Goal: Navigation & Orientation: Find specific page/section

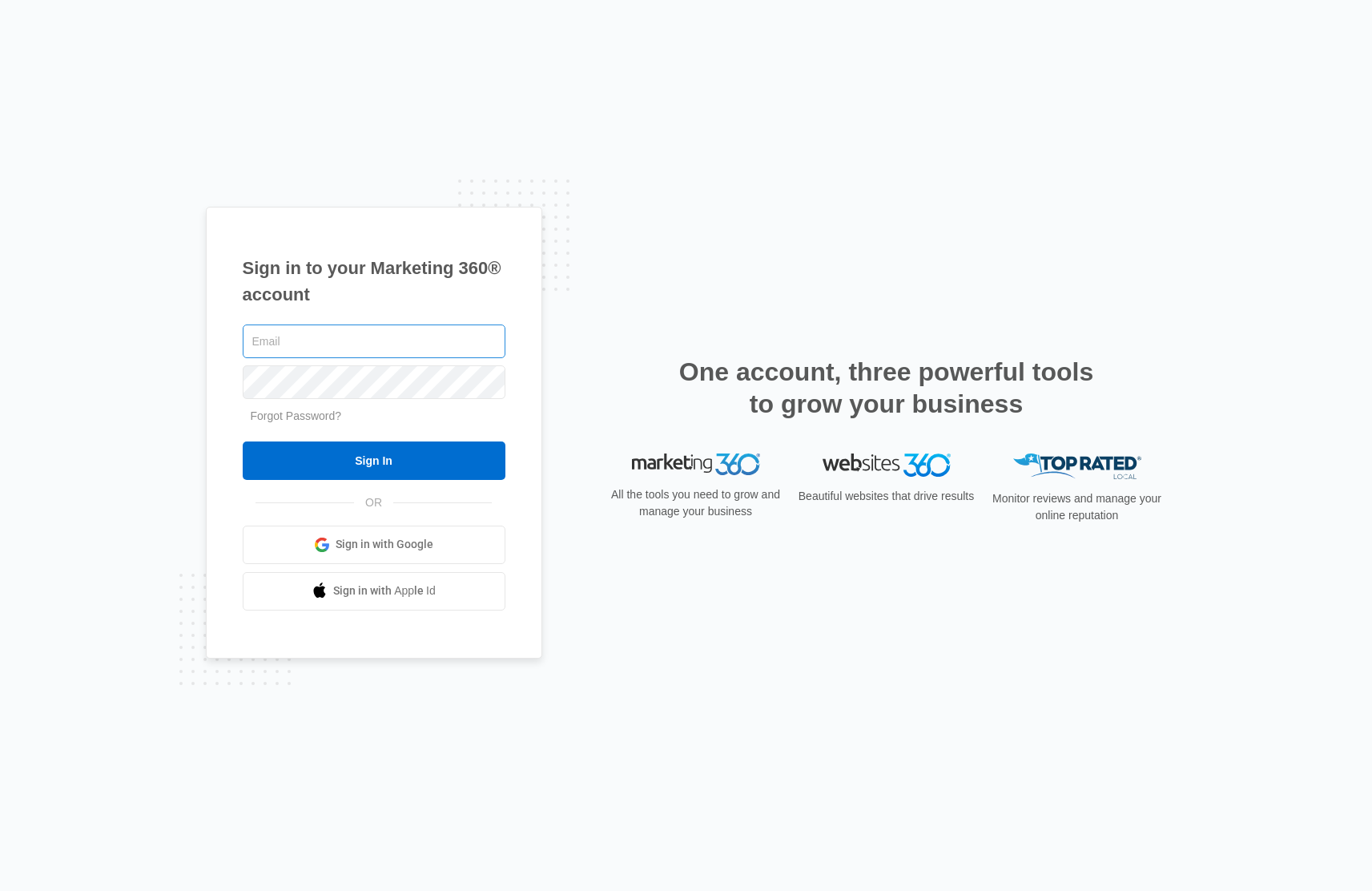
type input "[PERSON_NAME][EMAIL_ADDRESS][PERSON_NAME][DOMAIN_NAME]"
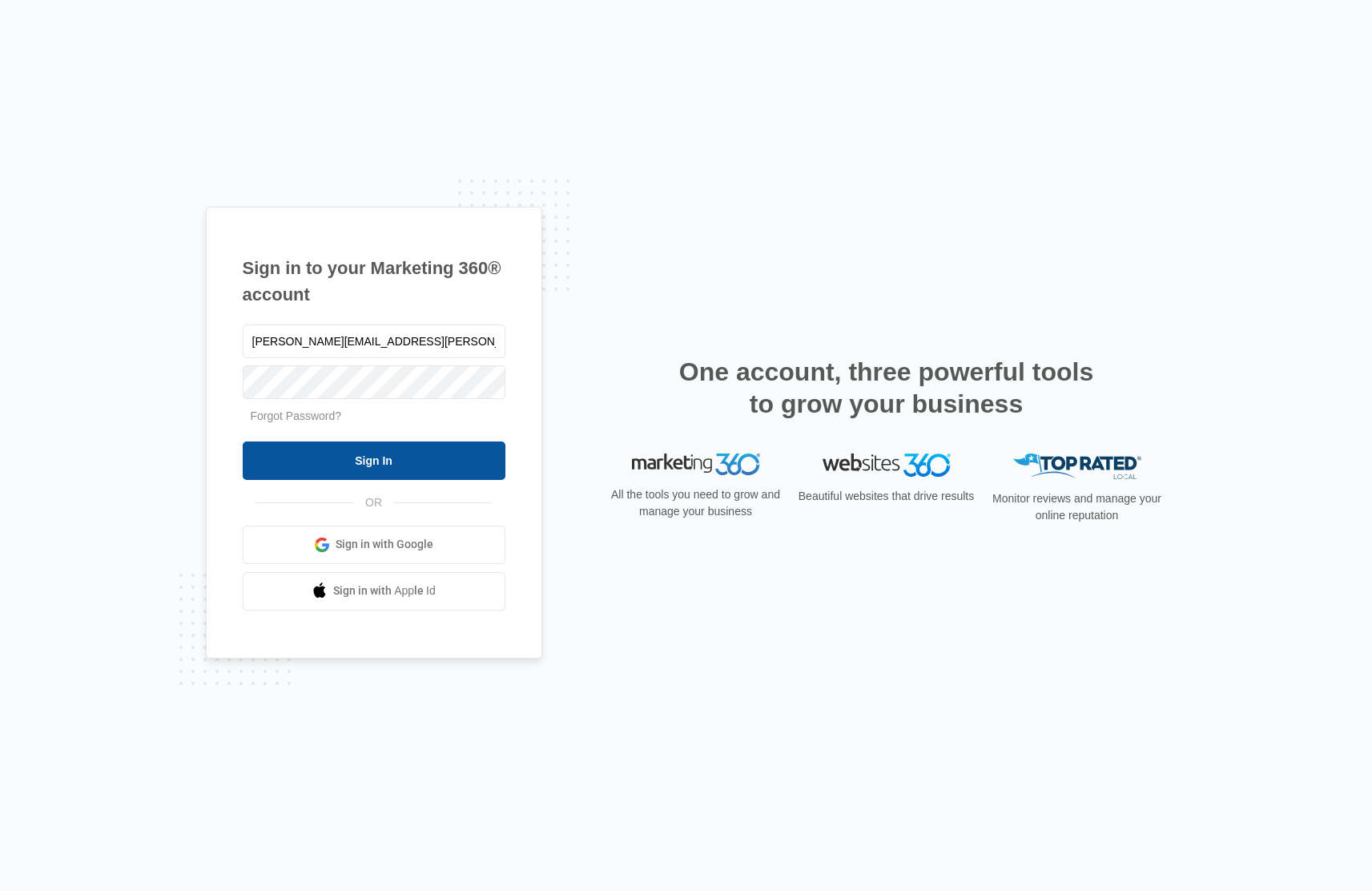
click at [393, 467] on input "Sign In" at bounding box center [374, 460] width 263 height 39
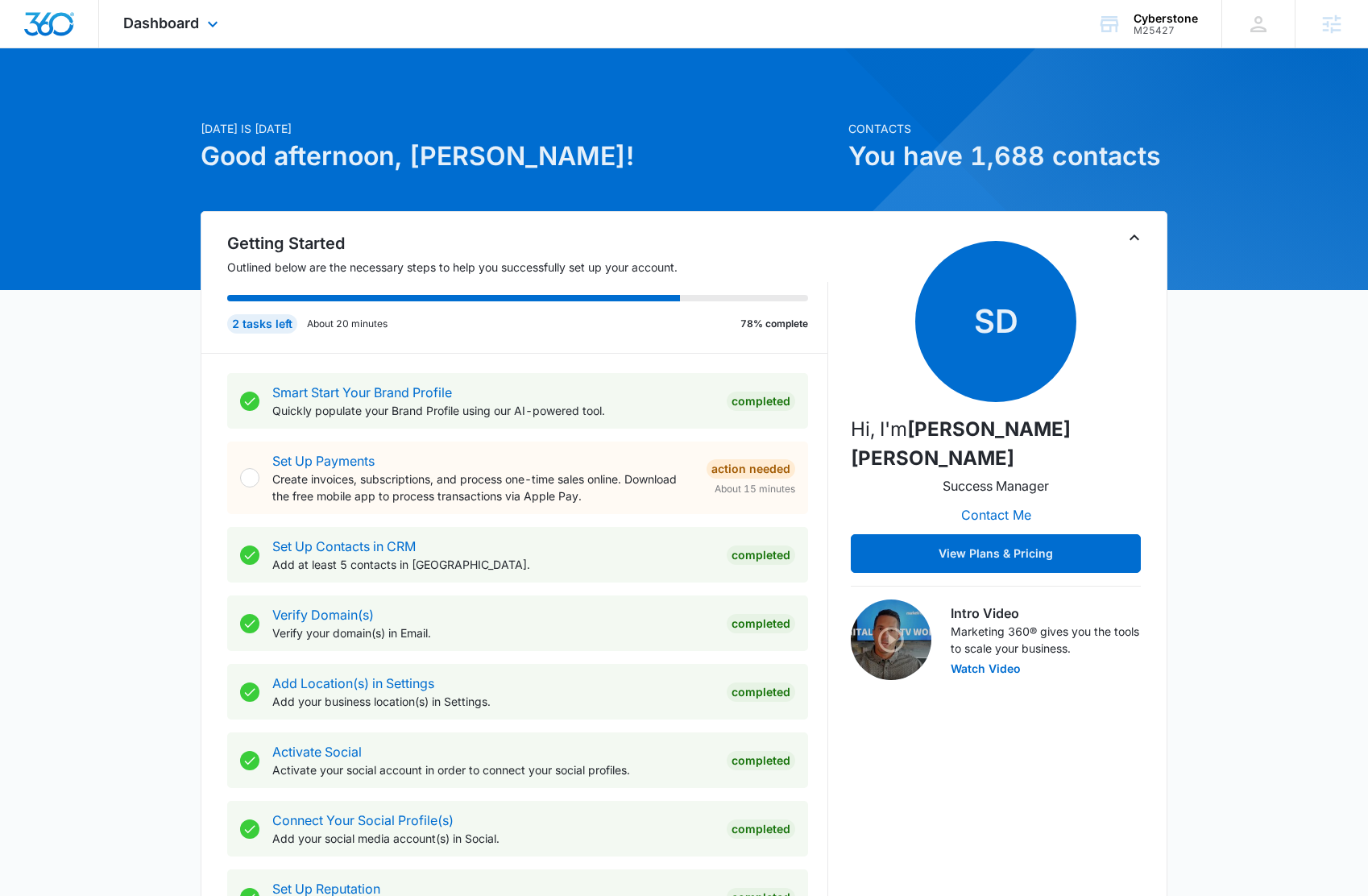
drag, startPoint x: 193, startPoint y: 30, endPoint x: 200, endPoint y: 26, distance: 8.1
click at [192, 29] on span "Dashboard" at bounding box center [162, 23] width 76 height 17
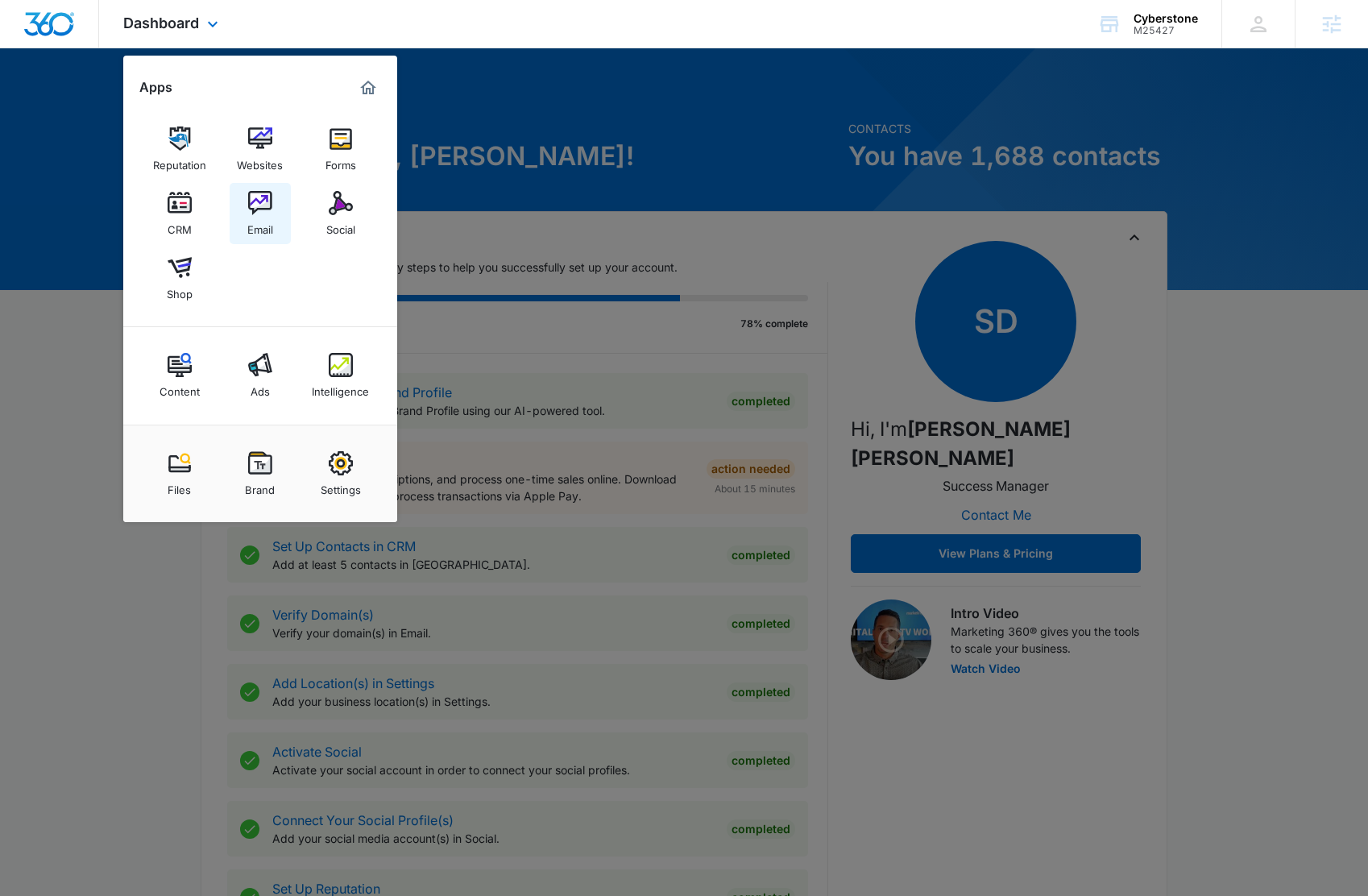
click at [263, 208] on img at bounding box center [260, 203] width 24 height 24
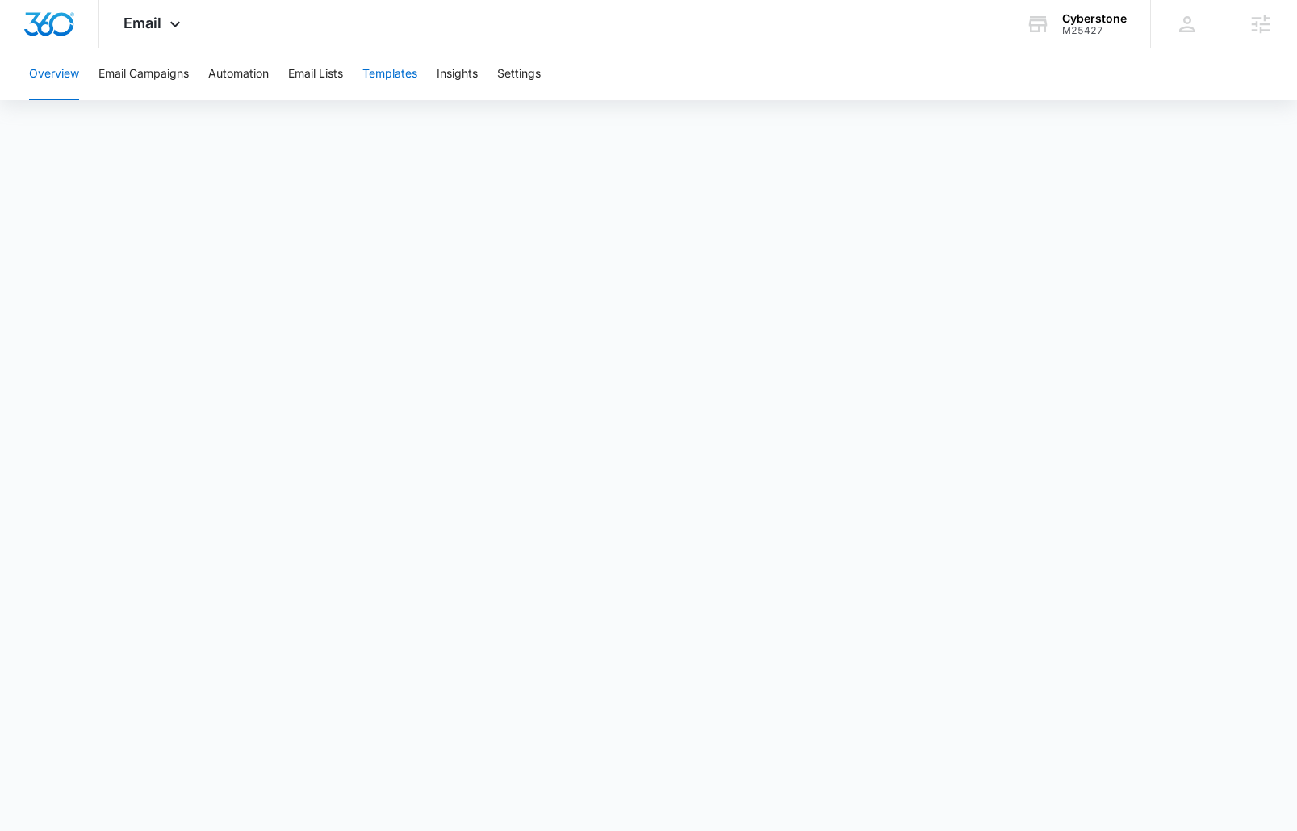
click at [387, 73] on button "Templates" at bounding box center [389, 74] width 55 height 52
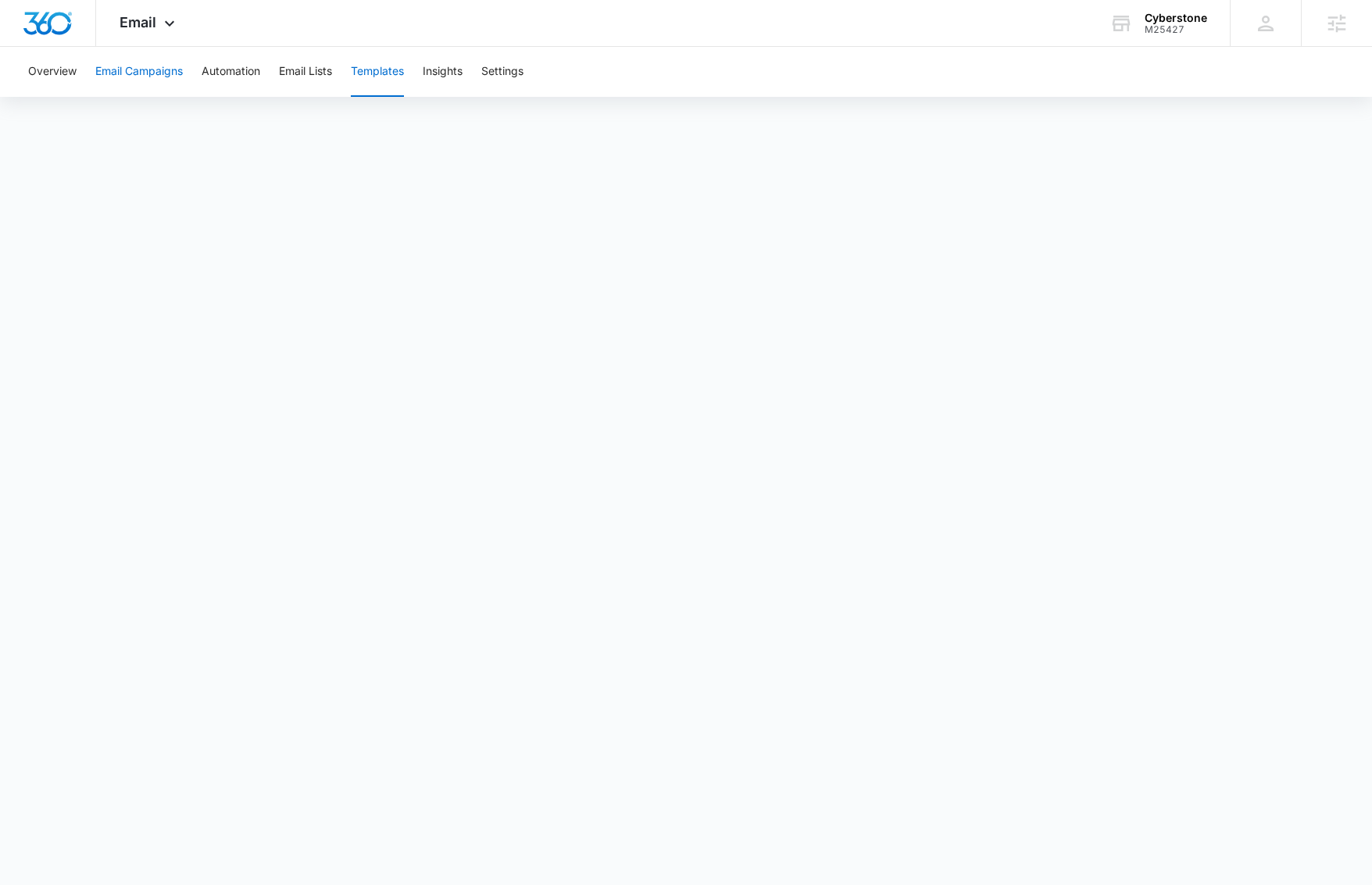
click at [132, 72] on button "Email Campaigns" at bounding box center [138, 72] width 87 height 50
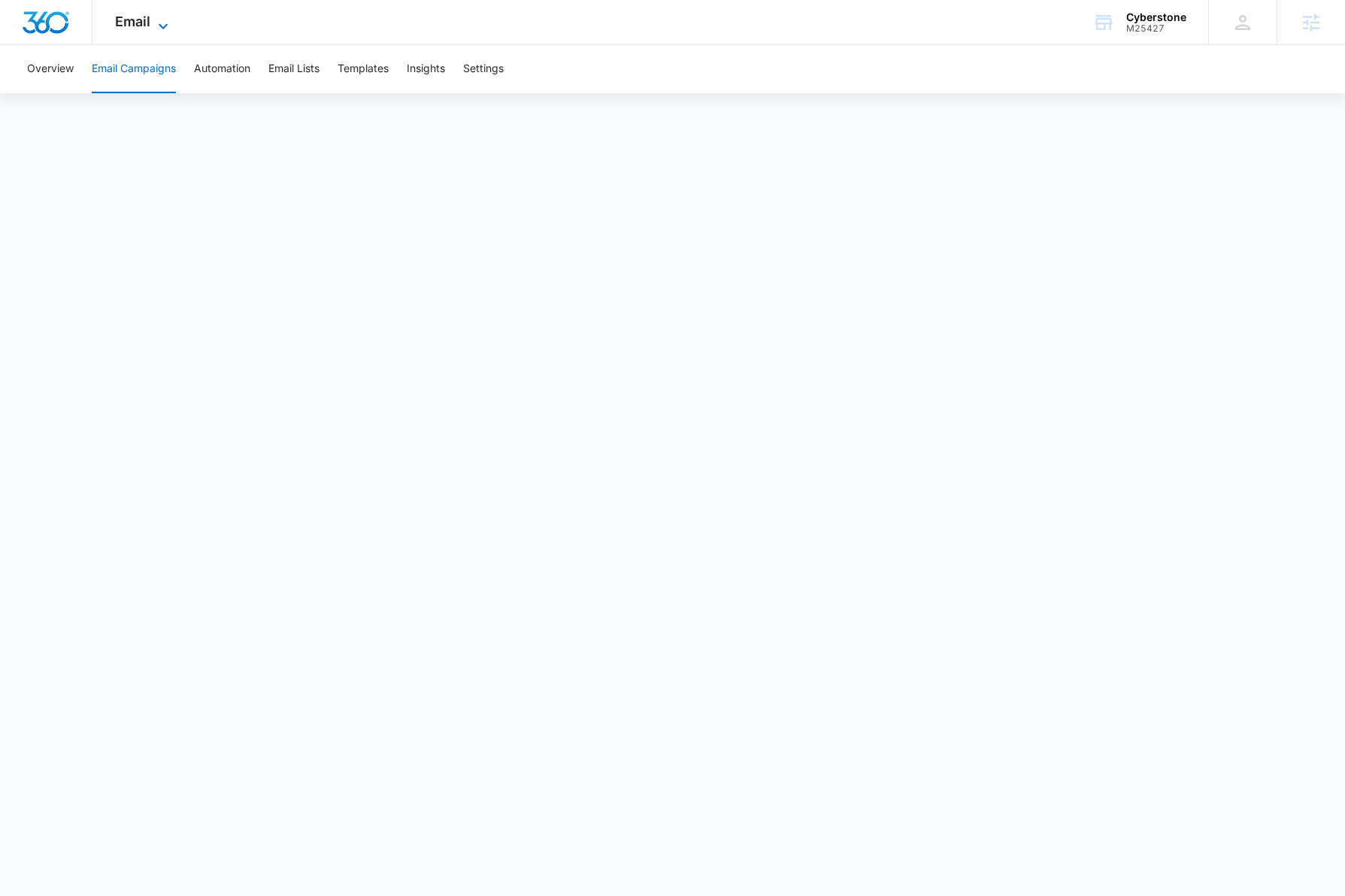
click at [164, 21] on icon at bounding box center [162, 26] width 18 height 18
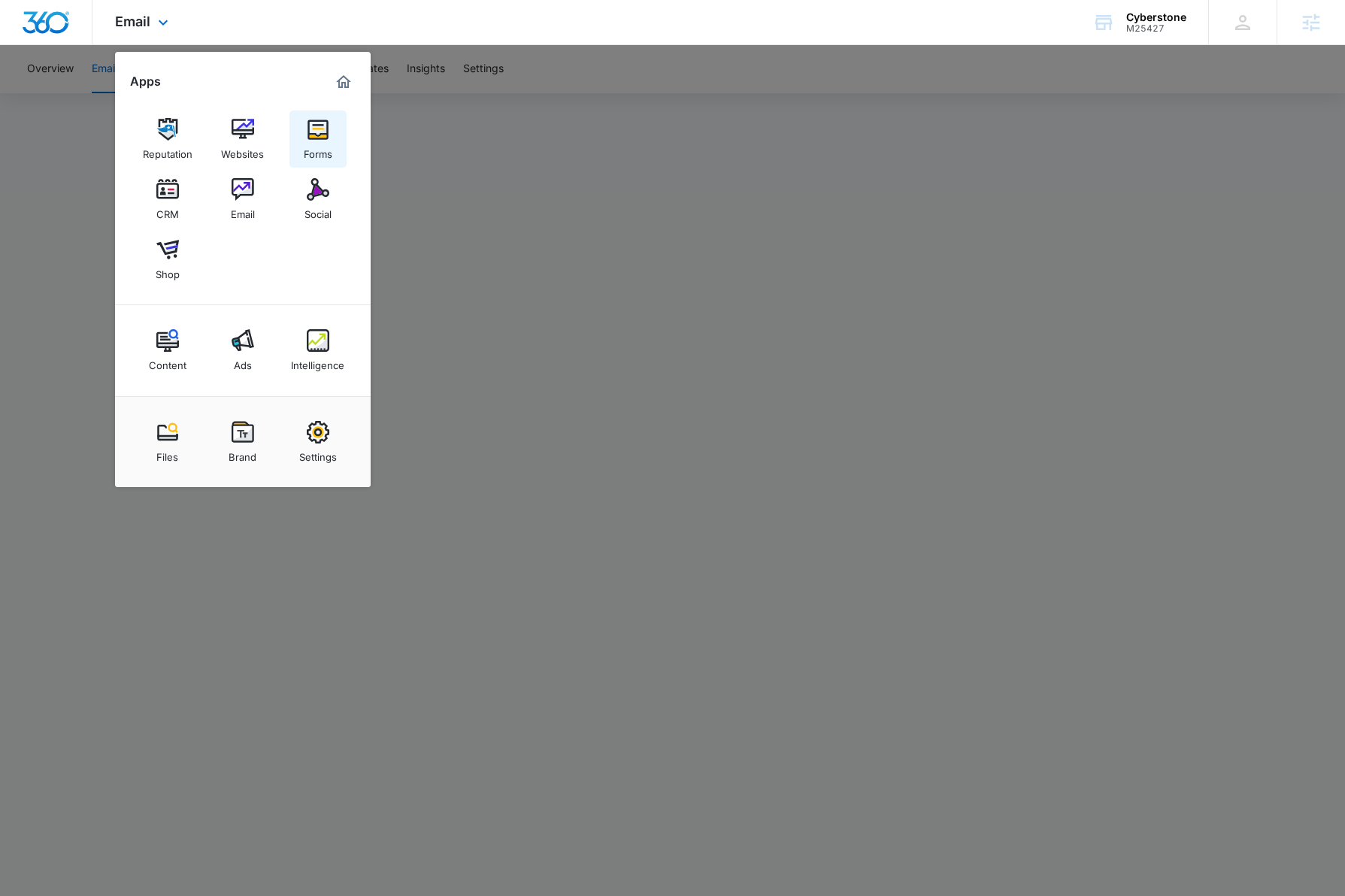
click at [336, 127] on link "Forms" at bounding box center [318, 139] width 57 height 57
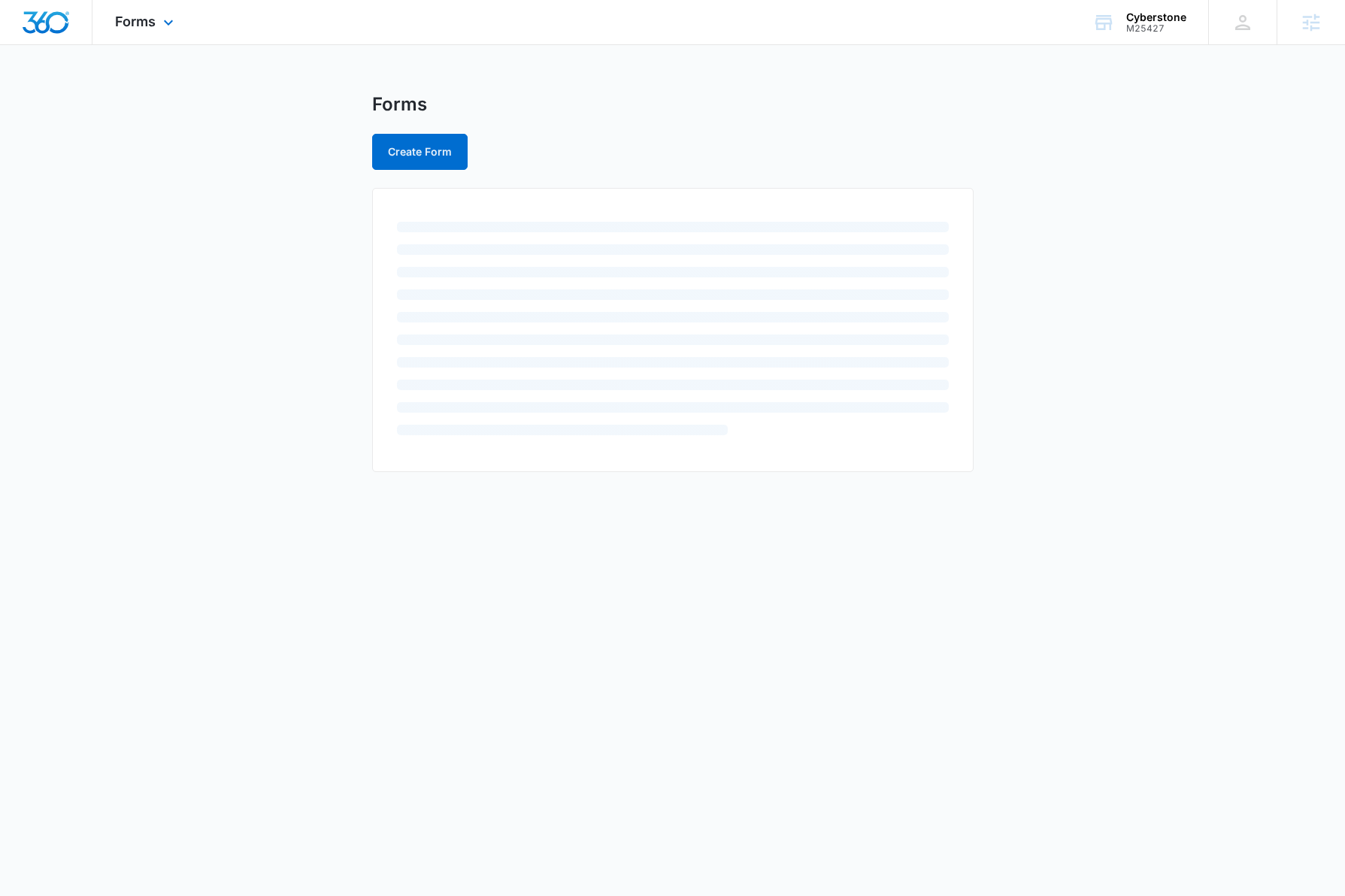
drag, startPoint x: 164, startPoint y: 31, endPoint x: 228, endPoint y: 102, distance: 95.6
click at [166, 33] on div "Forms Apps Reputation Websites Forms CRM Email Social Shop Content Ads Intellig…" at bounding box center [145, 22] width 107 height 45
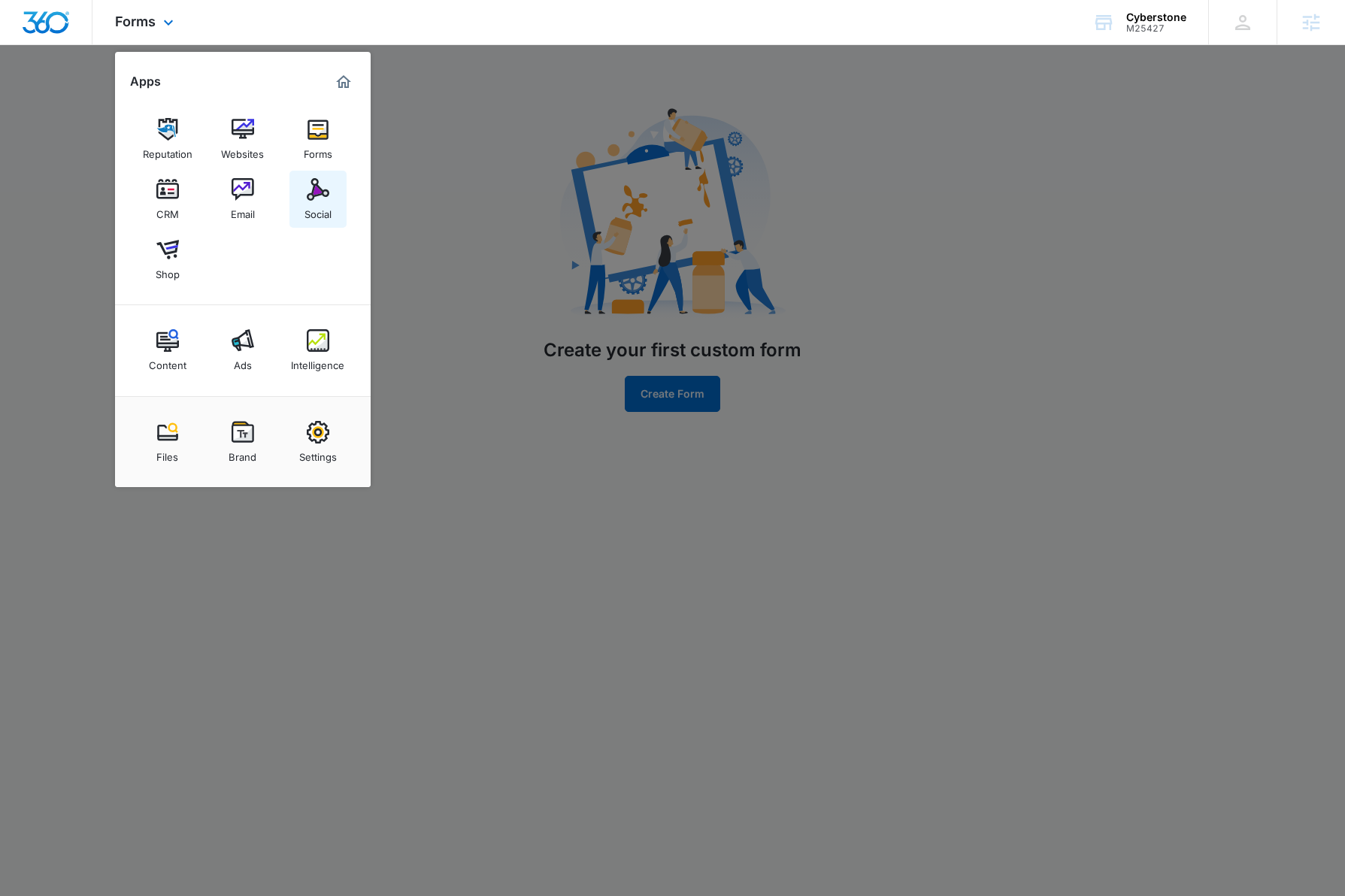
click at [314, 197] on img at bounding box center [318, 189] width 22 height 22
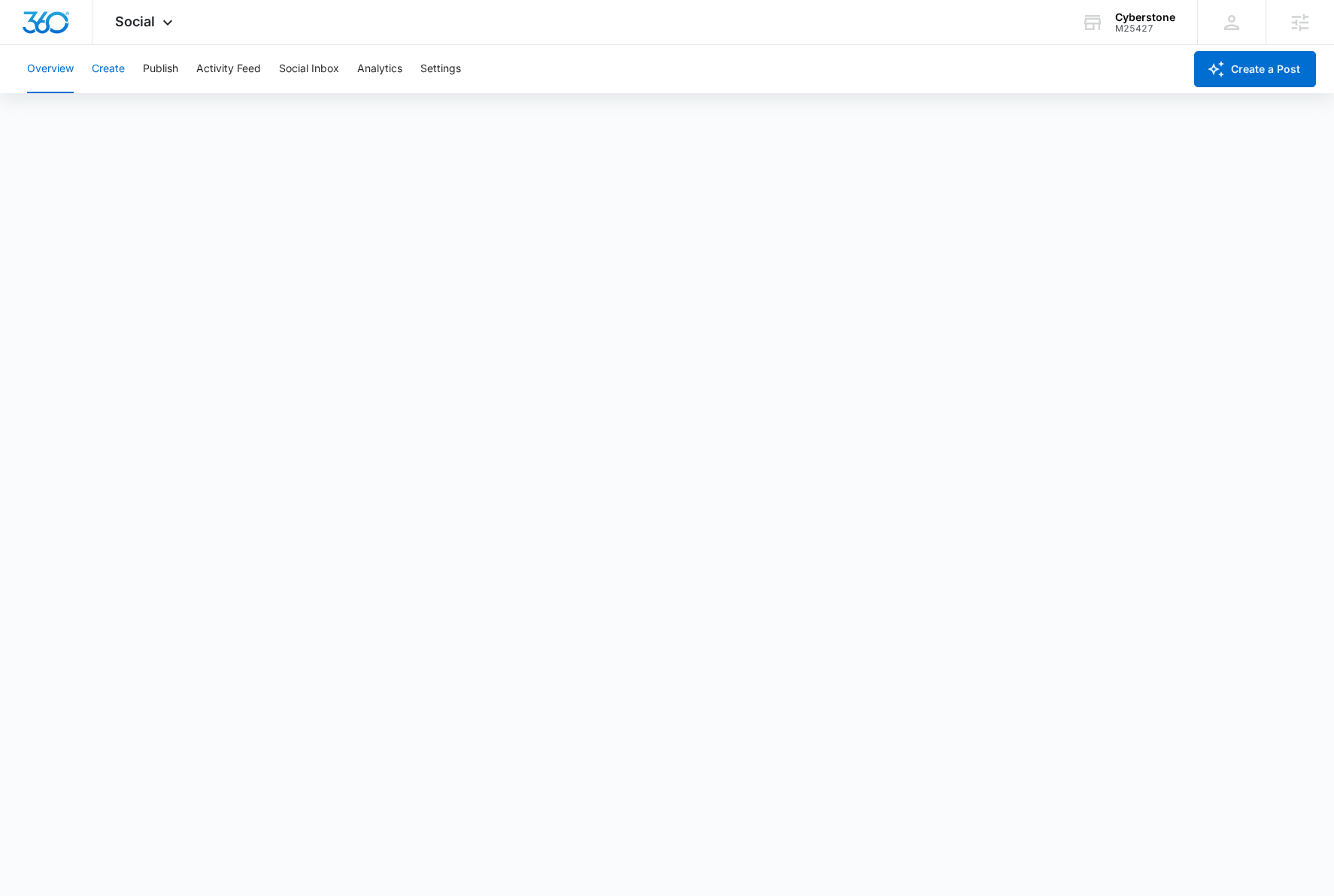
click at [111, 72] on button "Create" at bounding box center [108, 69] width 34 height 48
click at [131, 118] on button "Approvals" at bounding box center [147, 115] width 50 height 42
